Goal: Task Accomplishment & Management: Complete application form

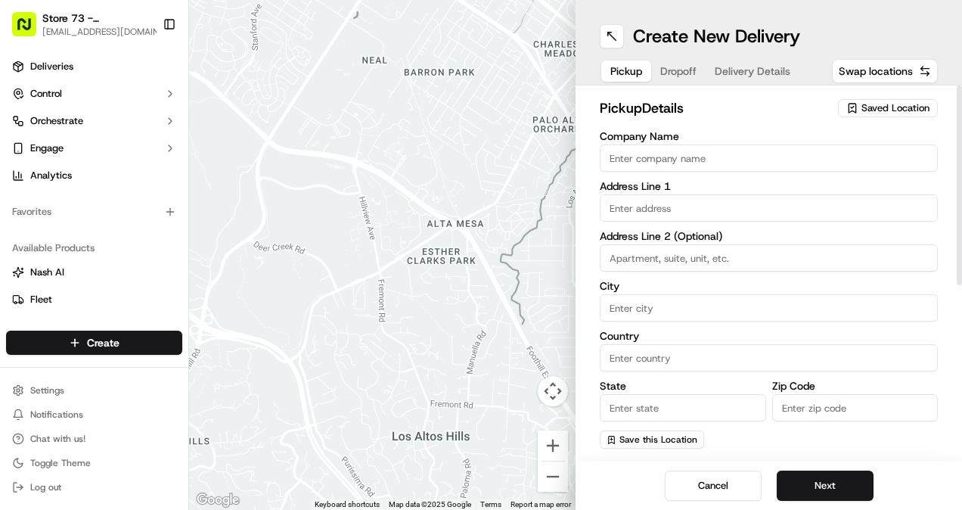
click at [905, 110] on span "Saved Location" at bounding box center [896, 108] width 68 height 14
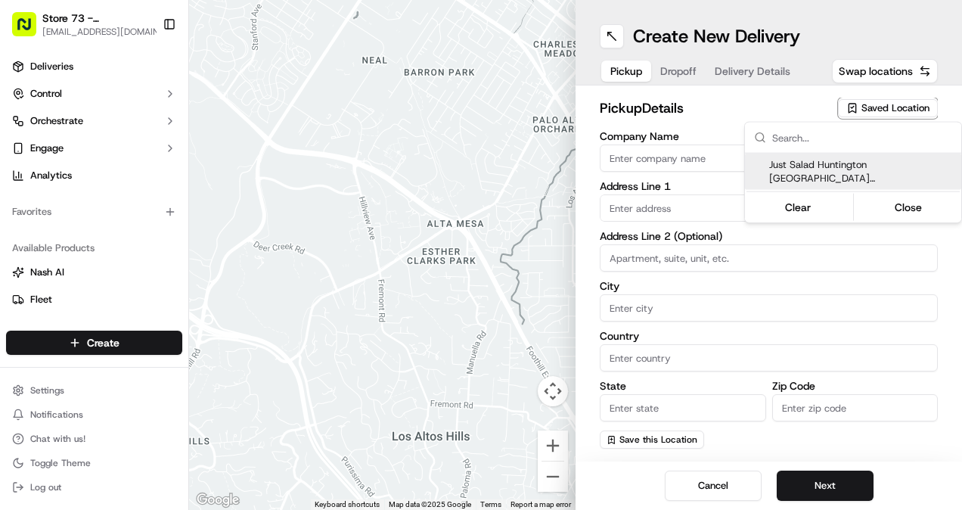
click at [829, 167] on span "Just Salad Huntington [GEOGRAPHIC_DATA] ([GEOGRAPHIC_DATA])" at bounding box center [862, 171] width 186 height 27
type input "Just Salad Huntington [GEOGRAPHIC_DATA] ([GEOGRAPHIC_DATA])"
type input "[STREET_ADDRESS][PERSON_NAME]"
type input "unit 16"
type input "[GEOGRAPHIC_DATA]"
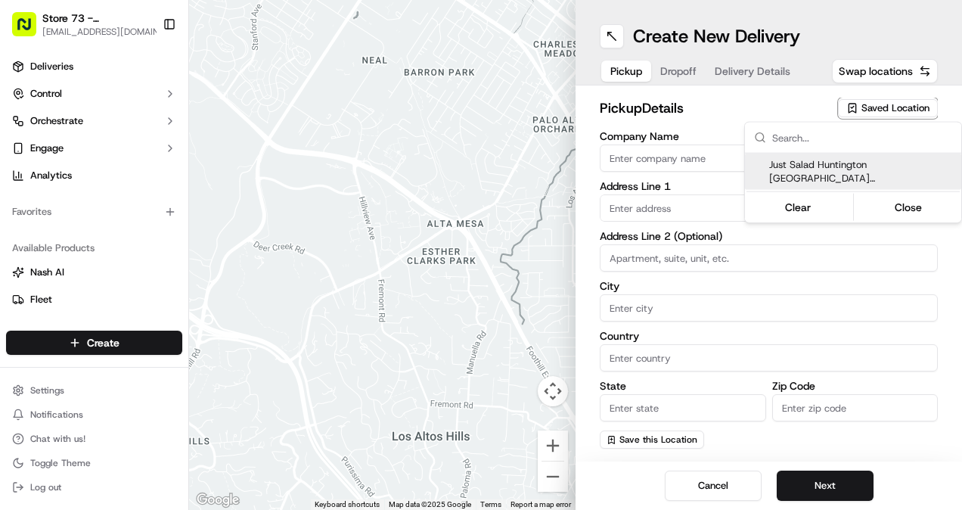
type input "US"
type input "NY"
type input "11746"
type input "[PHONE_NUMBER]"
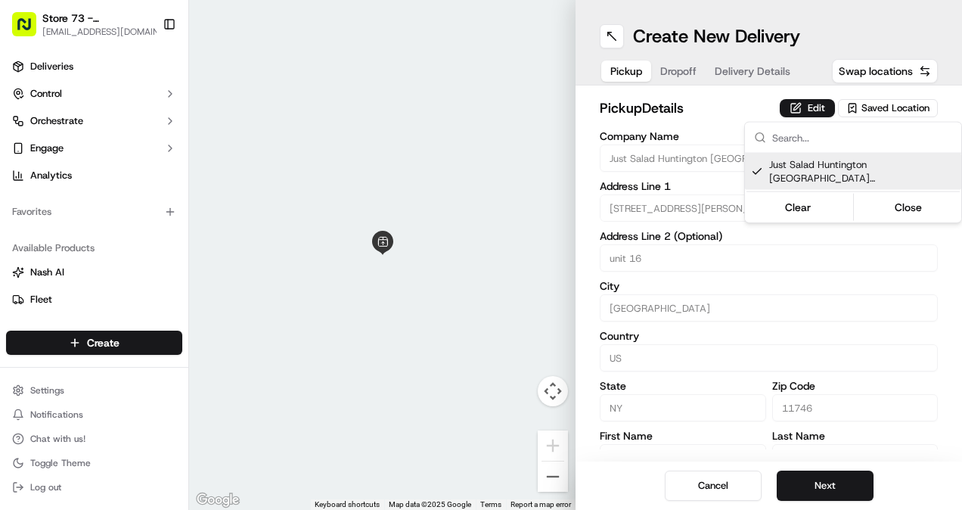
click at [682, 71] on html "Store 73 - [GEOGRAPHIC_DATA] ([GEOGRAPHIC_DATA]) (Just Salad) [EMAIL_ADDRESS][D…" at bounding box center [481, 255] width 962 height 510
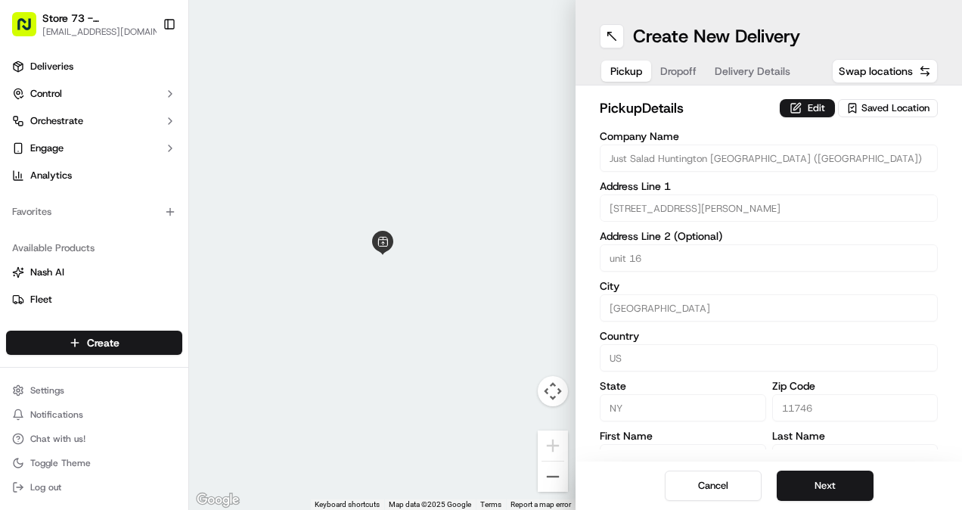
drag, startPoint x: 682, startPoint y: 71, endPoint x: 672, endPoint y: 70, distance: 10.7
click at [672, 70] on button "Dropoff" at bounding box center [678, 71] width 54 height 21
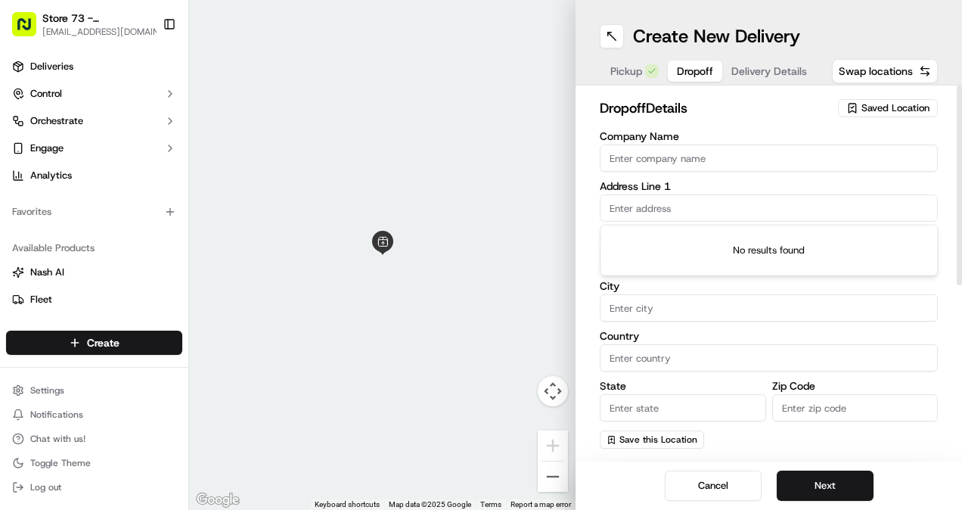
click at [666, 200] on input "text" at bounding box center [769, 207] width 338 height 27
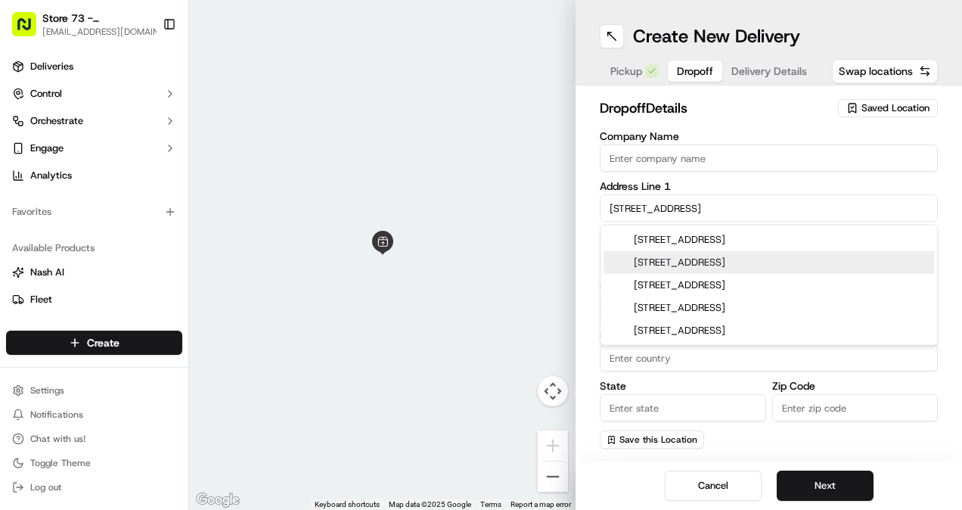
click at [666, 262] on div "[STREET_ADDRESS]" at bounding box center [769, 262] width 331 height 23
type input "[STREET_ADDRESS]"
type input "[GEOGRAPHIC_DATA]"
type input "NY"
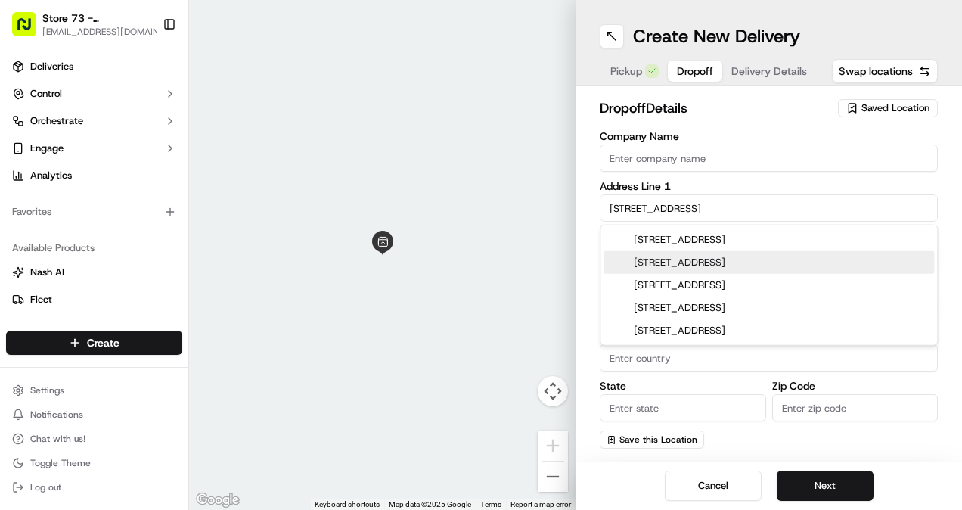
type input "11729"
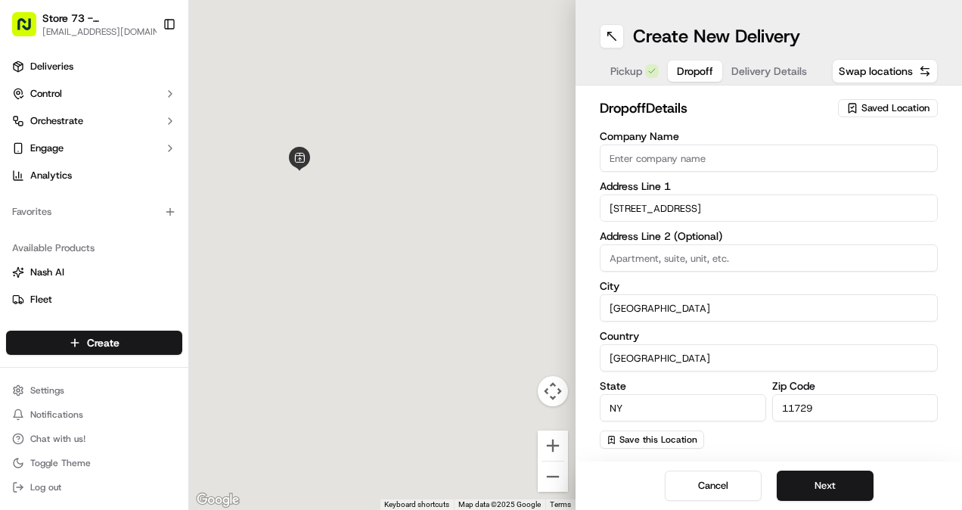
type input "[STREET_ADDRESS]"
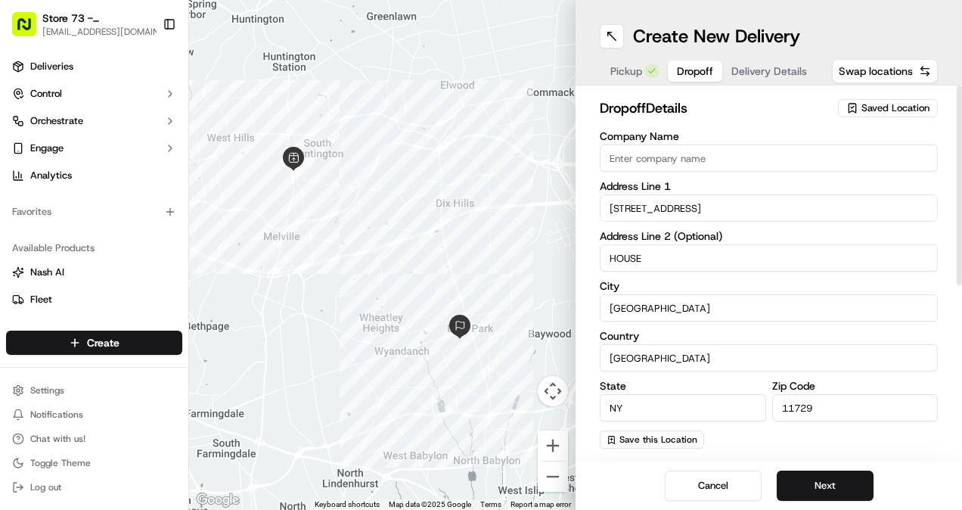
type input "HOUSE"
click at [778, 209] on input "[STREET_ADDRESS]" at bounding box center [769, 207] width 338 height 27
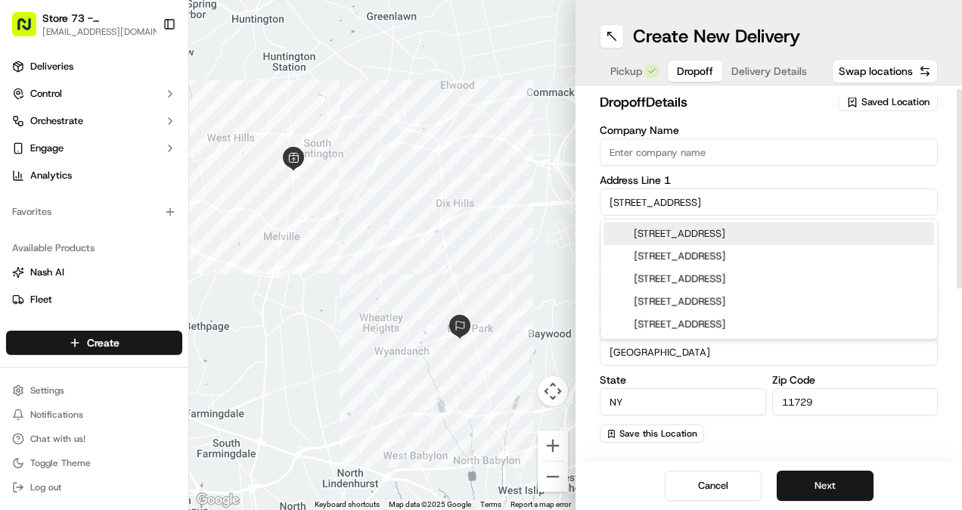
scroll to position [6, 0]
click at [686, 236] on div "[STREET_ADDRESS]" at bounding box center [769, 233] width 331 height 23
type input "[STREET_ADDRESS]"
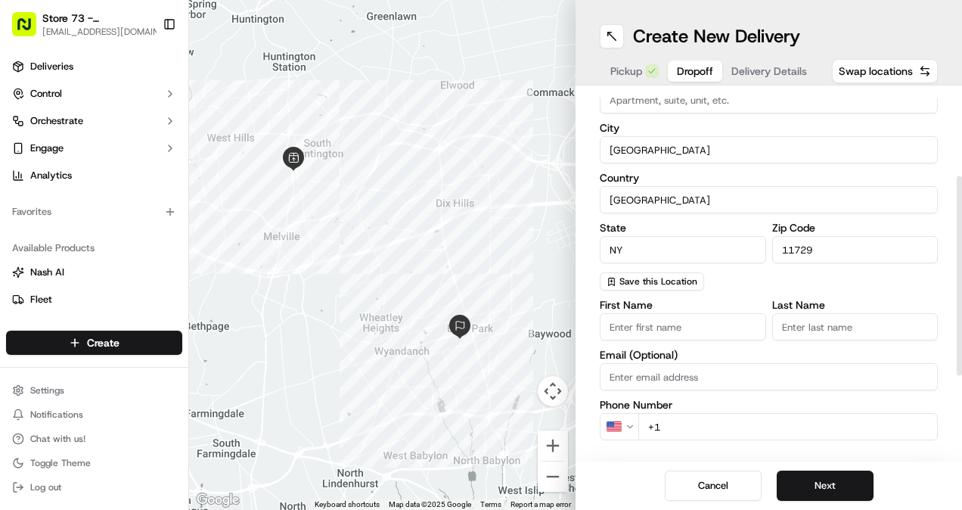
scroll to position [159, 0]
click at [672, 320] on input "First Name" at bounding box center [683, 325] width 166 height 27
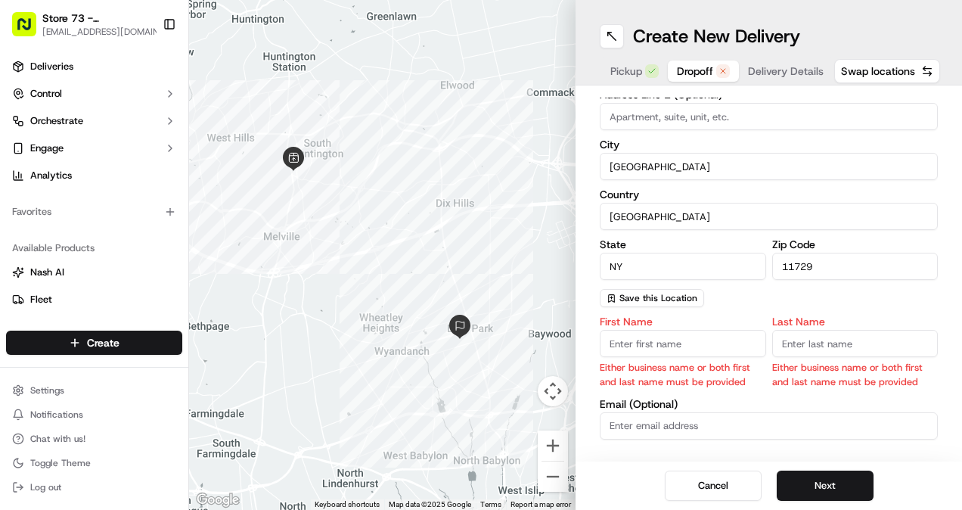
scroll to position [176, 0]
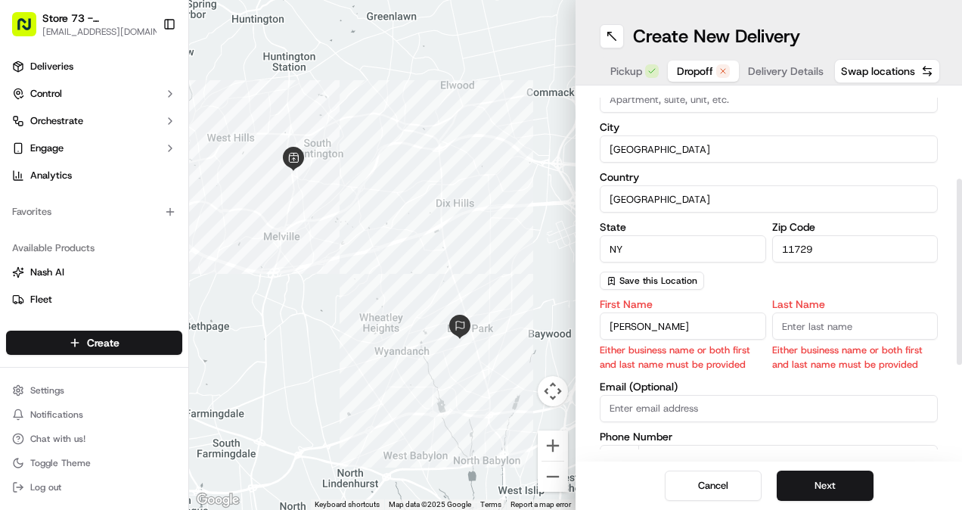
type input "[PERSON_NAME]"
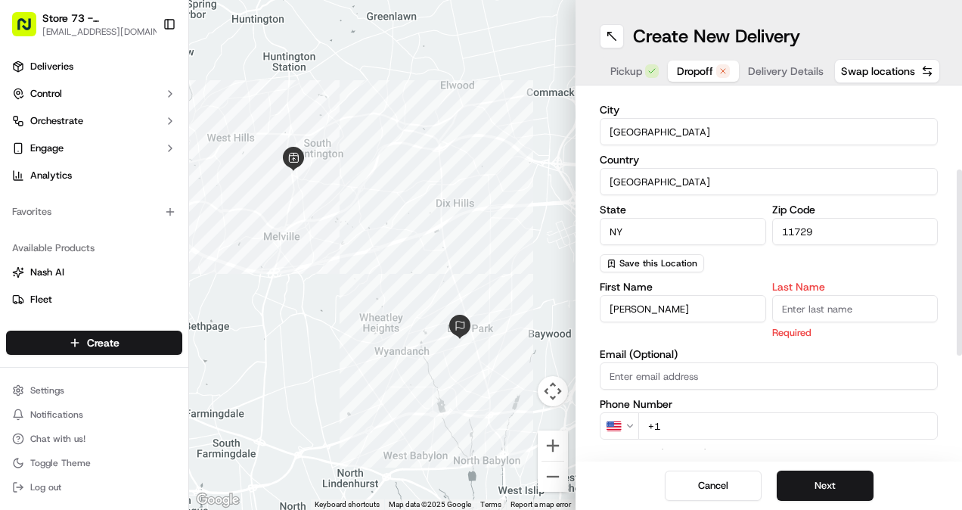
scroll to position [159, 0]
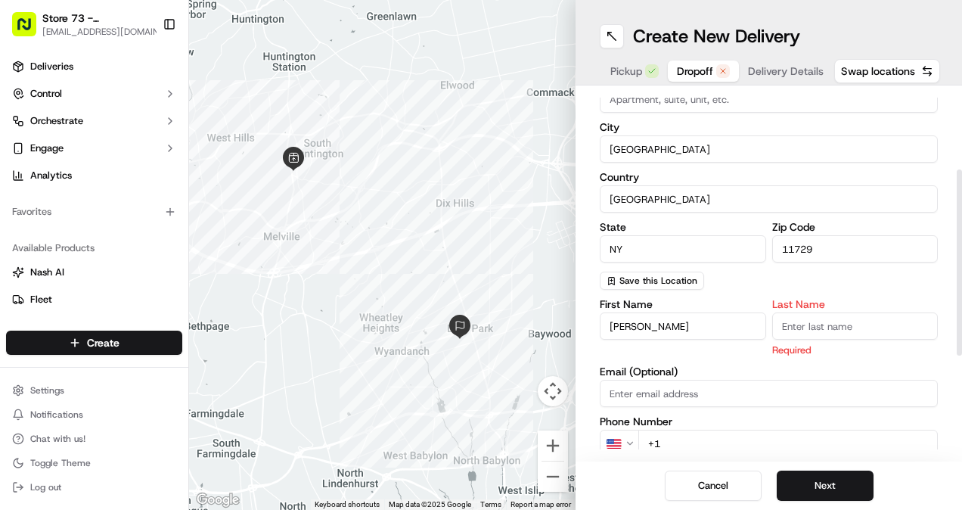
click at [865, 330] on input "Last Name" at bounding box center [855, 325] width 166 height 27
type input "V"
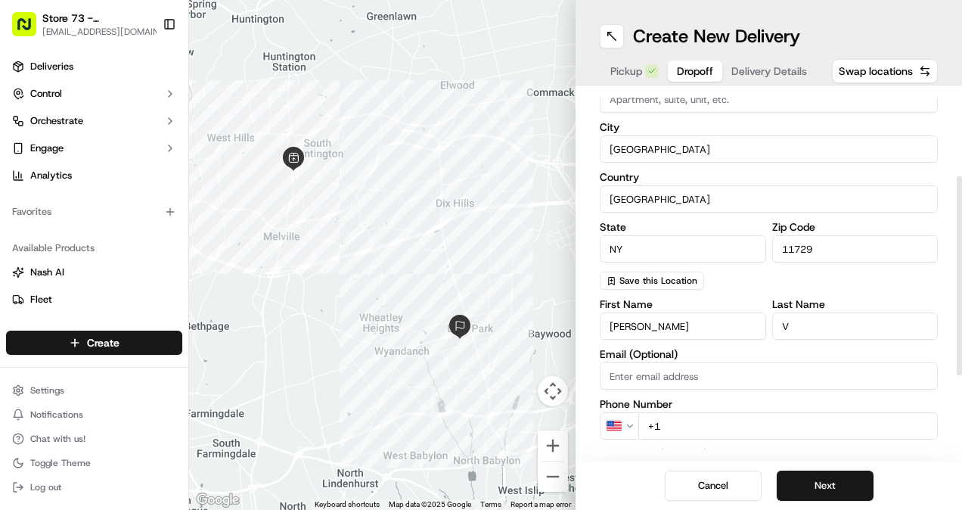
click at [791, 420] on input "+1" at bounding box center [788, 425] width 300 height 27
paste input "[PHONE_NUMBER]"
type input "[PHONE_NUMBER]"
click at [844, 477] on button "Next" at bounding box center [825, 485] width 97 height 30
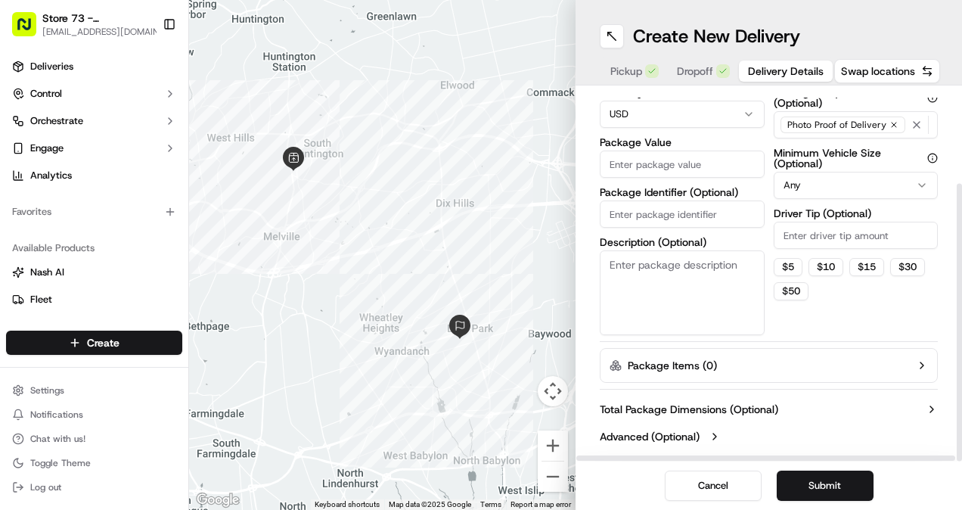
click at [697, 160] on input "Package Value" at bounding box center [682, 164] width 165 height 27
type input "39.43"
click at [659, 216] on input "Package Identifier (Optional)" at bounding box center [682, 213] width 165 height 27
paste input "Order #APP-13314452;"
type input "Order #APP-13314452;"
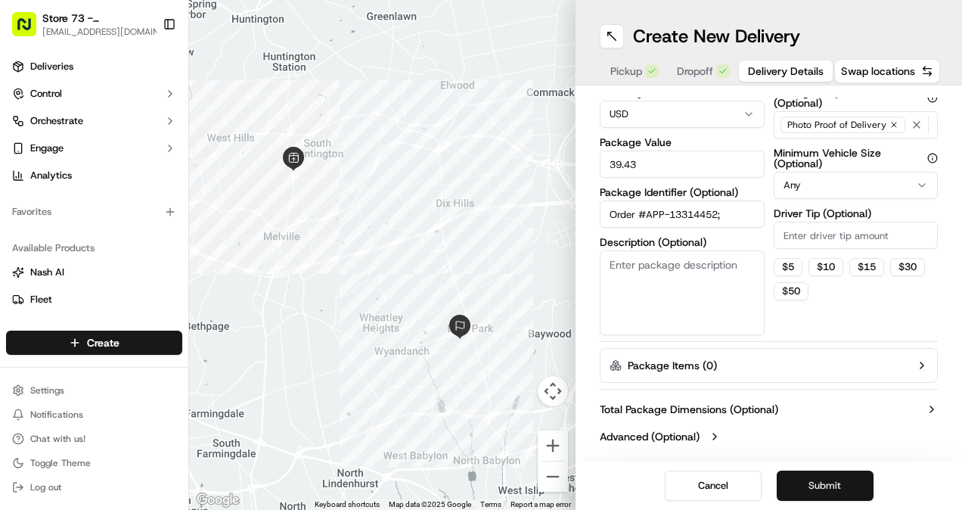
click at [815, 481] on button "Submit" at bounding box center [825, 485] width 97 height 30
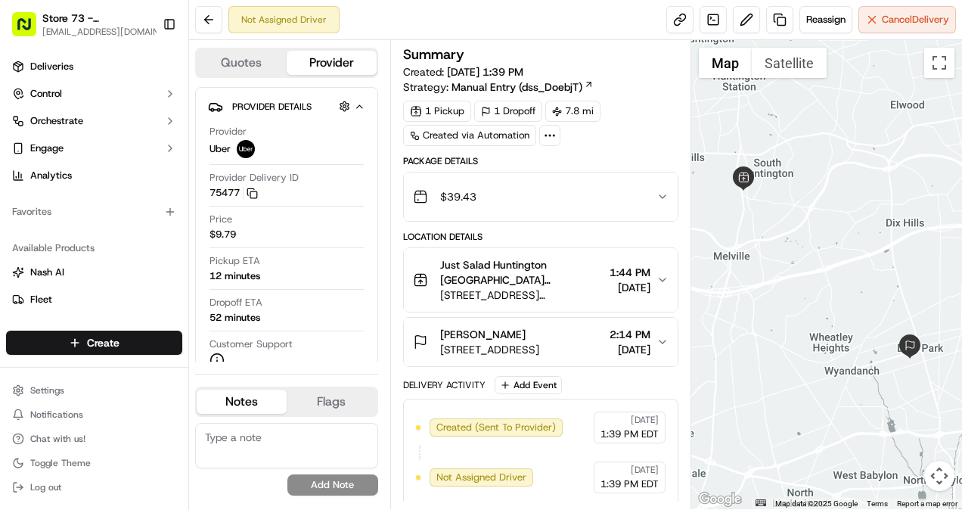
click at [295, 10] on div "Not Assigned Driver" at bounding box center [283, 19] width 111 height 27
